Goal: Navigation & Orientation: Understand site structure

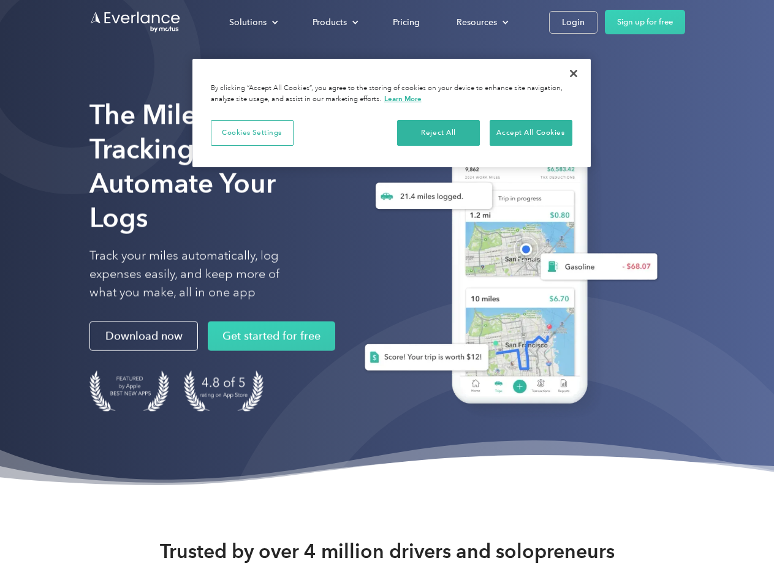
click at [253, 22] on div "Solutions" at bounding box center [247, 22] width 37 height 15
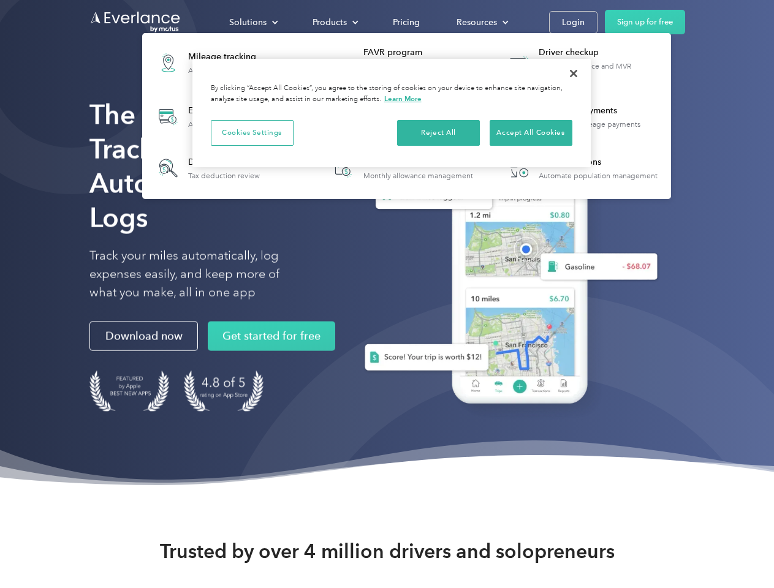
click at [334, 22] on div "Products" at bounding box center [329, 22] width 34 height 15
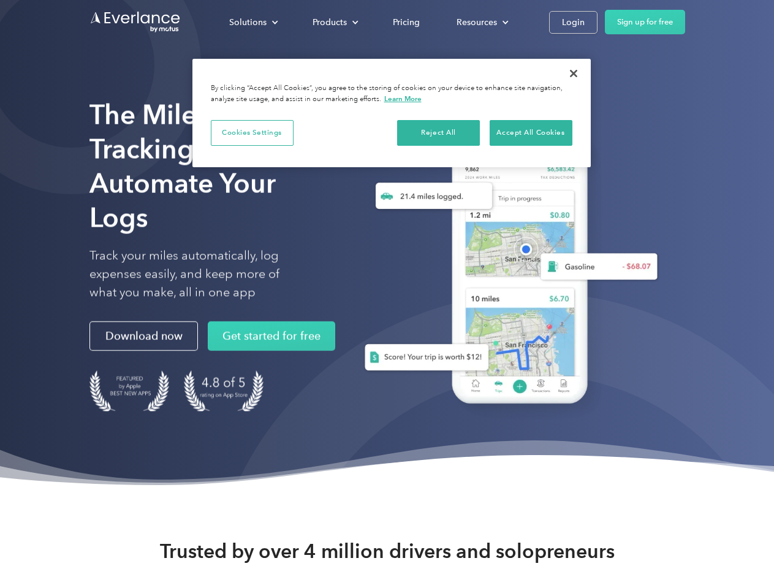
click at [481, 22] on div "Resources" at bounding box center [476, 22] width 40 height 15
click at [252, 132] on button "Cookies Settings" at bounding box center [252, 133] width 83 height 26
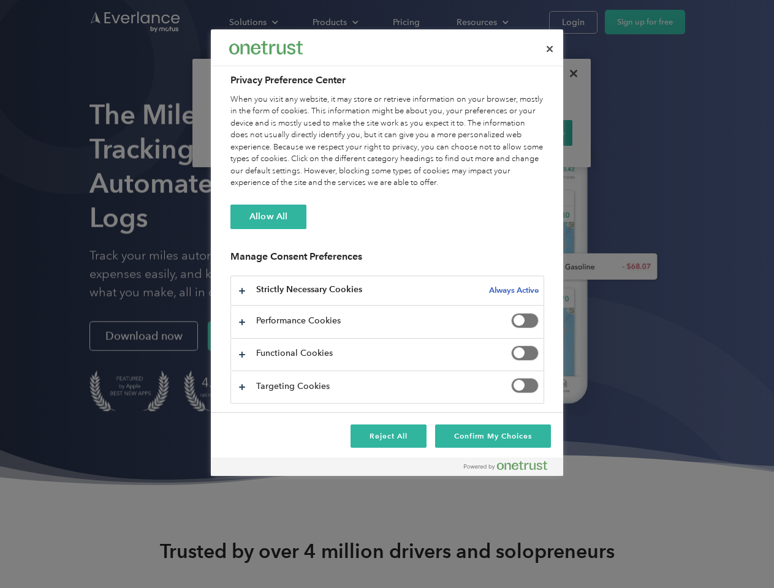
click at [439, 132] on div "When you visit any website, it may store or retrieve information on your browse…" at bounding box center [387, 142] width 314 height 96
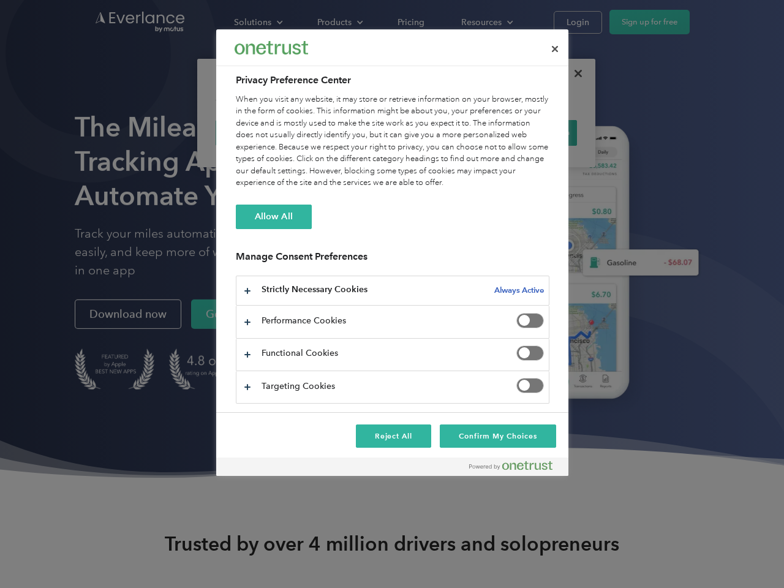
click at [531, 132] on div "When you visit any website, it may store or retrieve information on your browse…" at bounding box center [393, 142] width 314 height 96
click at [573, 74] on div at bounding box center [392, 294] width 784 height 588
